Goal: Task Accomplishment & Management: Complete application form

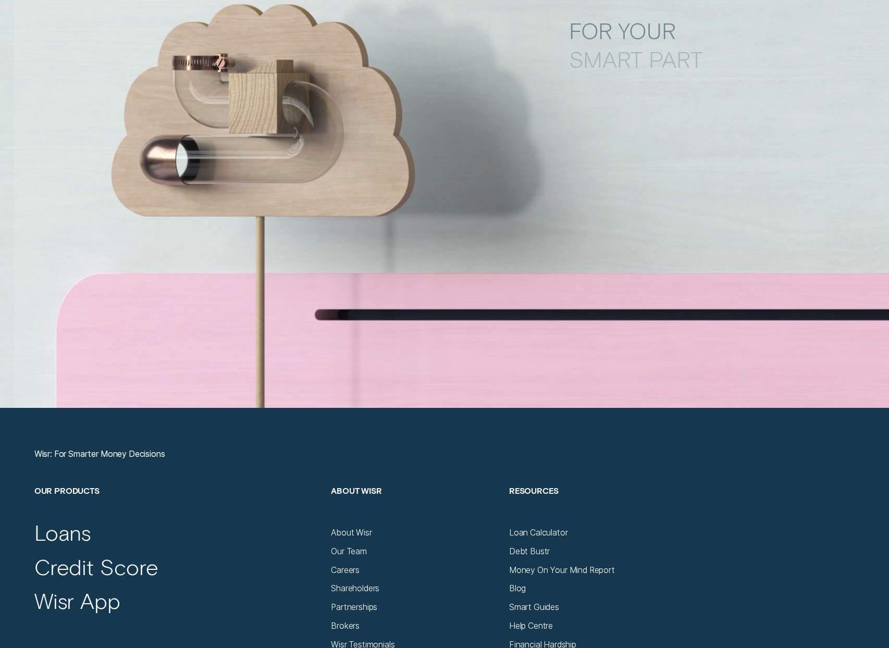
scroll to position [4104, 0]
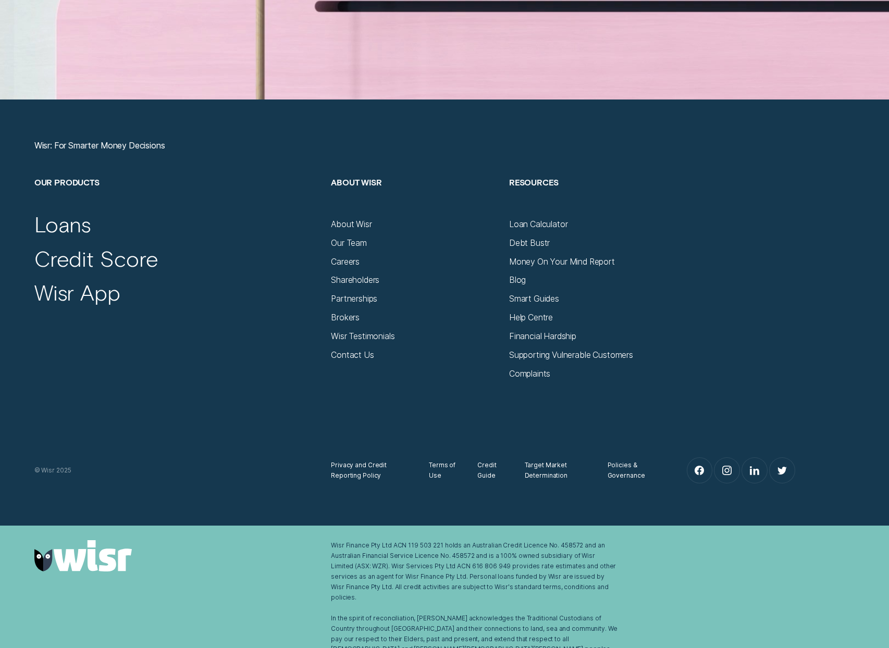
click at [363, 361] on div "Our Products Loans Credit Score Wisr App About Wisr About Wisr Our Team Careers…" at bounding box center [444, 278] width 831 height 202
click at [363, 360] on div "Our Products Loans Credit Score Wisr App About Wisr About Wisr Our Team Careers…" at bounding box center [444, 278] width 831 height 202
click at [363, 358] on div "Contact Us" at bounding box center [352, 355] width 43 height 10
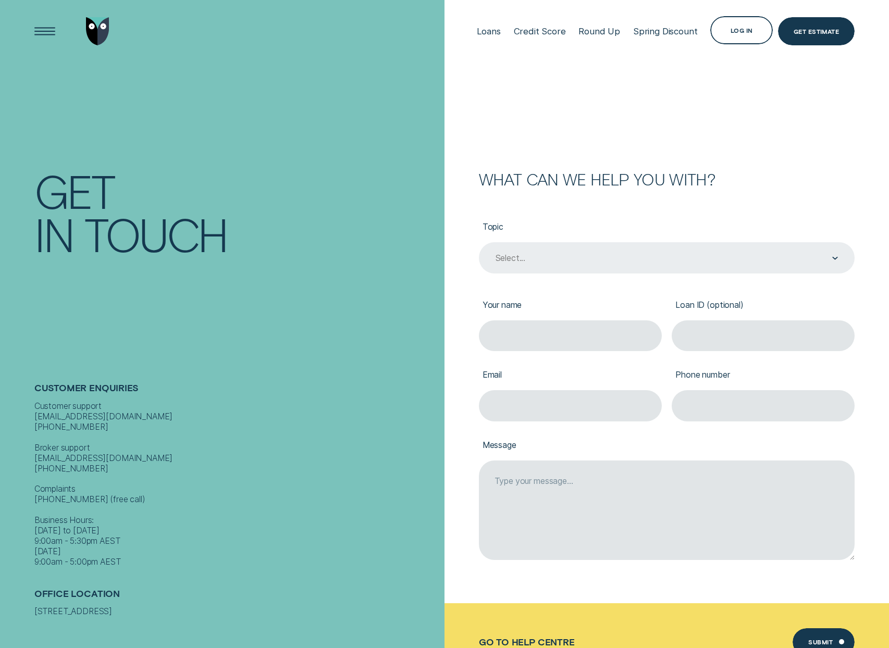
click at [720, 270] on div "Select..." at bounding box center [667, 257] width 376 height 31
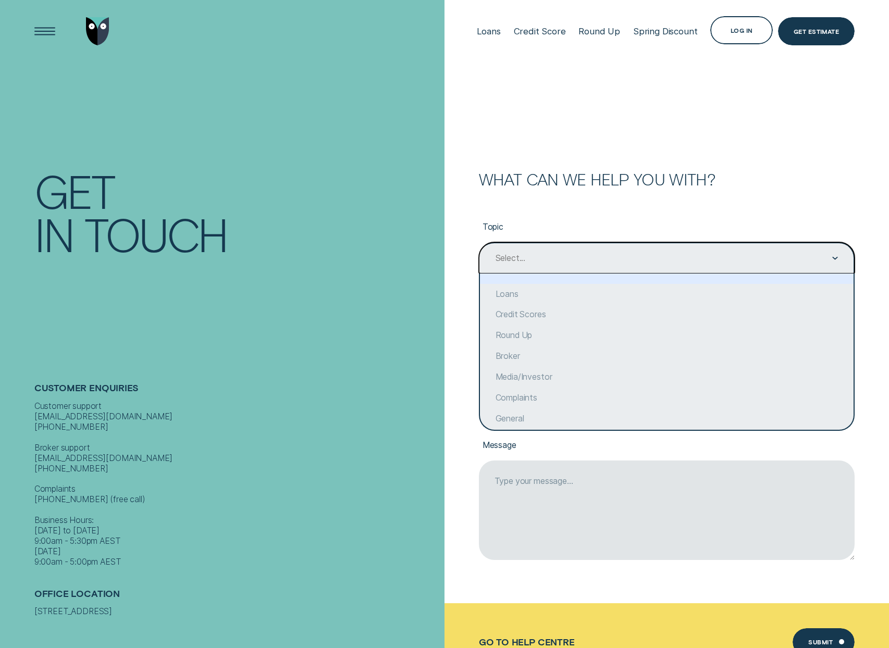
click at [720, 270] on div "Select..." at bounding box center [667, 257] width 376 height 31
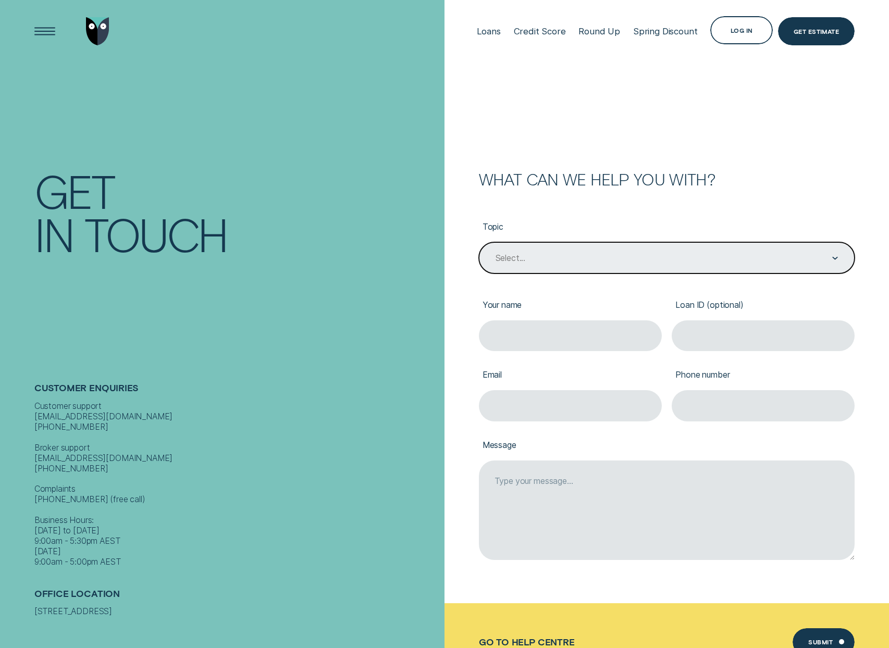
click at [765, 259] on div "Select..." at bounding box center [667, 258] width 344 height 11
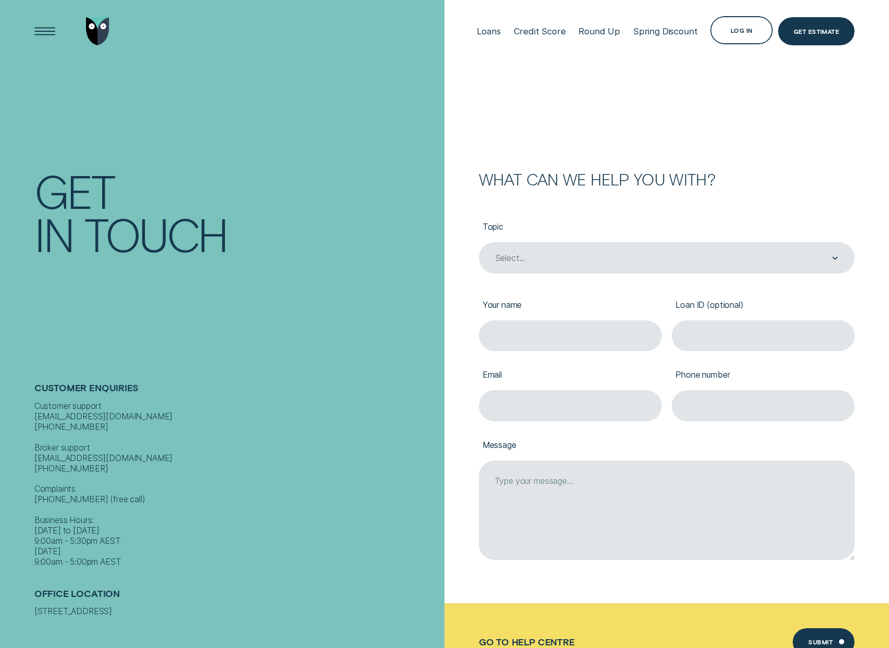
click at [430, 184] on div "Get" at bounding box center [236, 190] width 405 height 43
click at [583, 268] on div "Select..." at bounding box center [667, 257] width 376 height 31
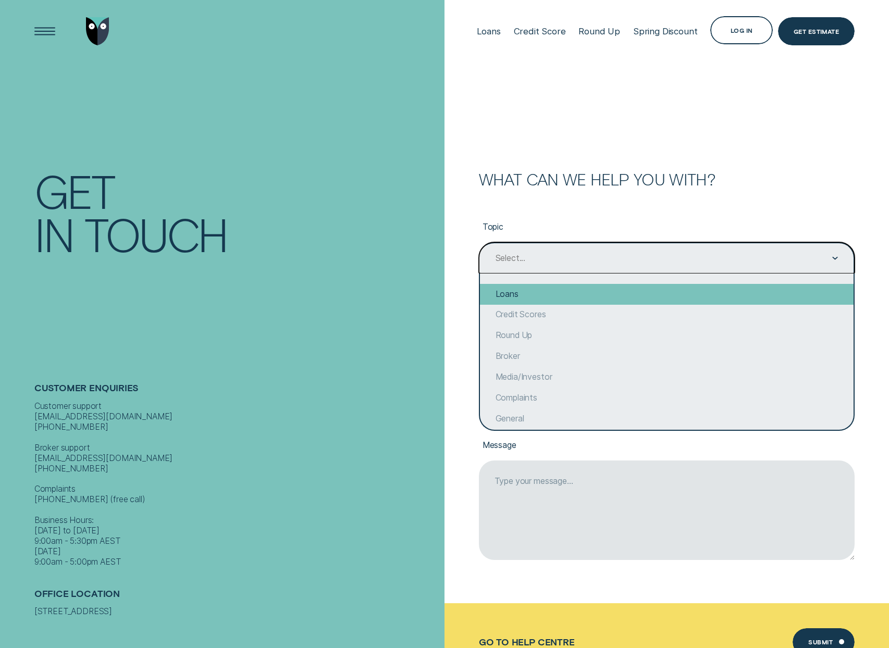
click at [544, 299] on div "Loans" at bounding box center [667, 294] width 374 height 21
type input "Loans"
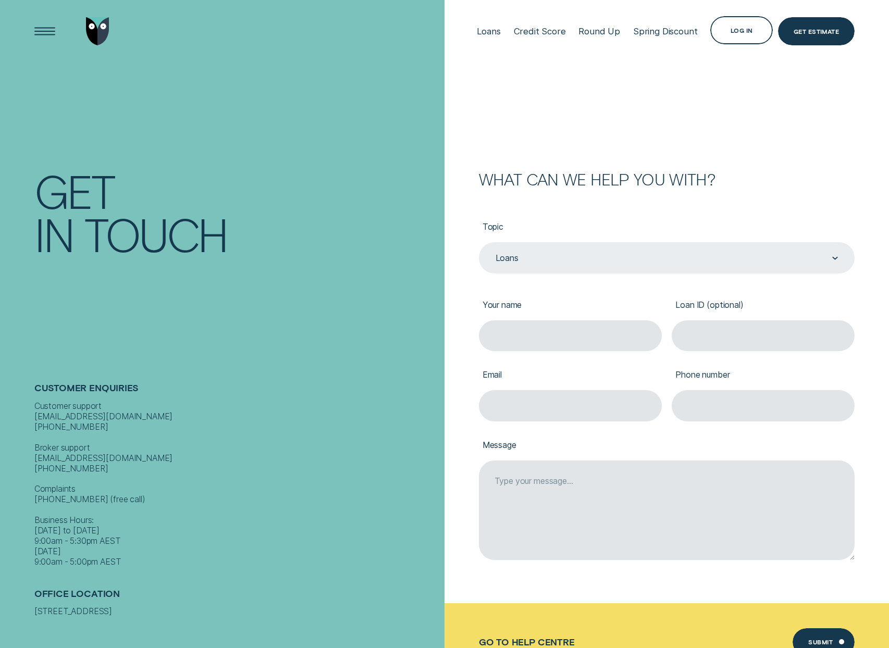
drag, startPoint x: 660, startPoint y: 128, endPoint x: 624, endPoint y: 133, distance: 36.3
click at [660, 127] on form "What can we help you with? Topic Loans Loans Your name Loan ID (optional) Email…" at bounding box center [667, 340] width 445 height 681
